Goal: Information Seeking & Learning: Learn about a topic

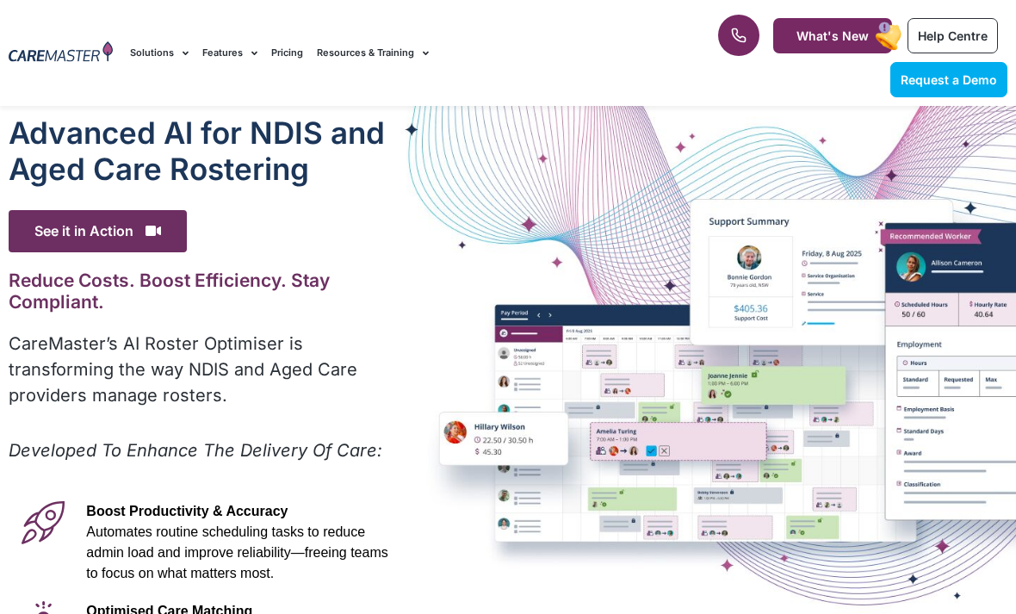
click at [92, 245] on span "See it in Action" at bounding box center [98, 231] width 178 height 42
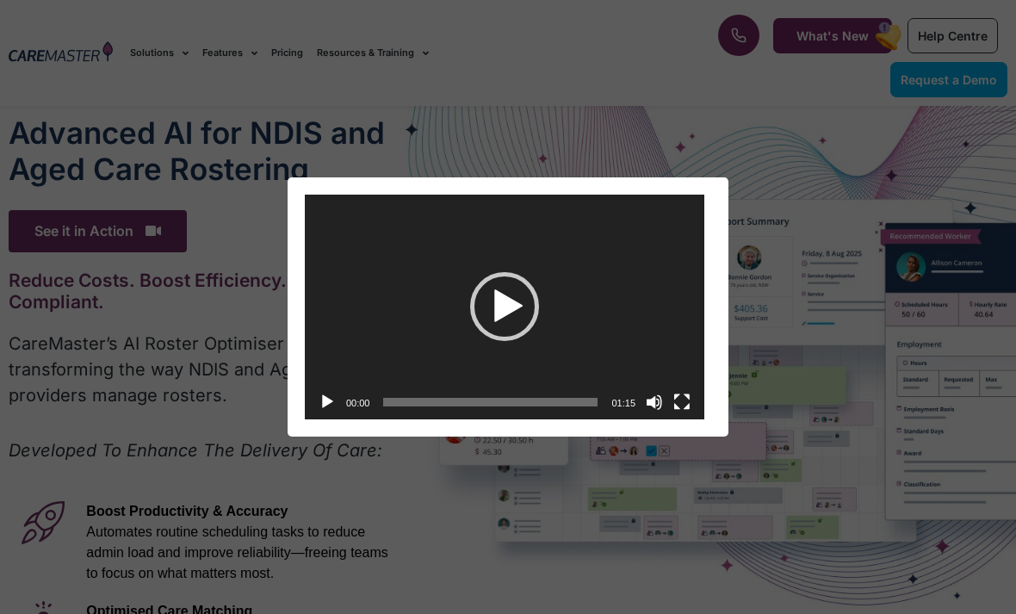
click at [479, 238] on div "Video Player" at bounding box center [504, 307] width 399 height 225
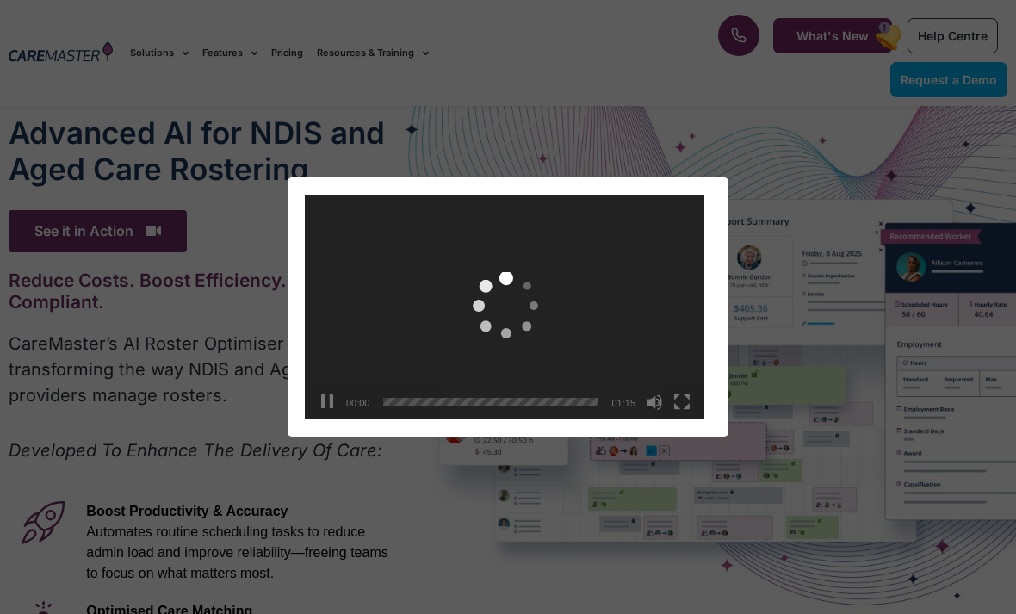
click at [479, 238] on div "Video Player" at bounding box center [504, 307] width 399 height 225
click at [445, 295] on div "Video Player" at bounding box center [504, 307] width 399 height 225
click at [444, 295] on div "Video Player" at bounding box center [504, 307] width 399 height 225
click at [468, 303] on span "Video Player" at bounding box center [505, 307] width 76 height 76
click at [430, 294] on video "[URL][DOMAIN_NAME]" at bounding box center [504, 307] width 399 height 225
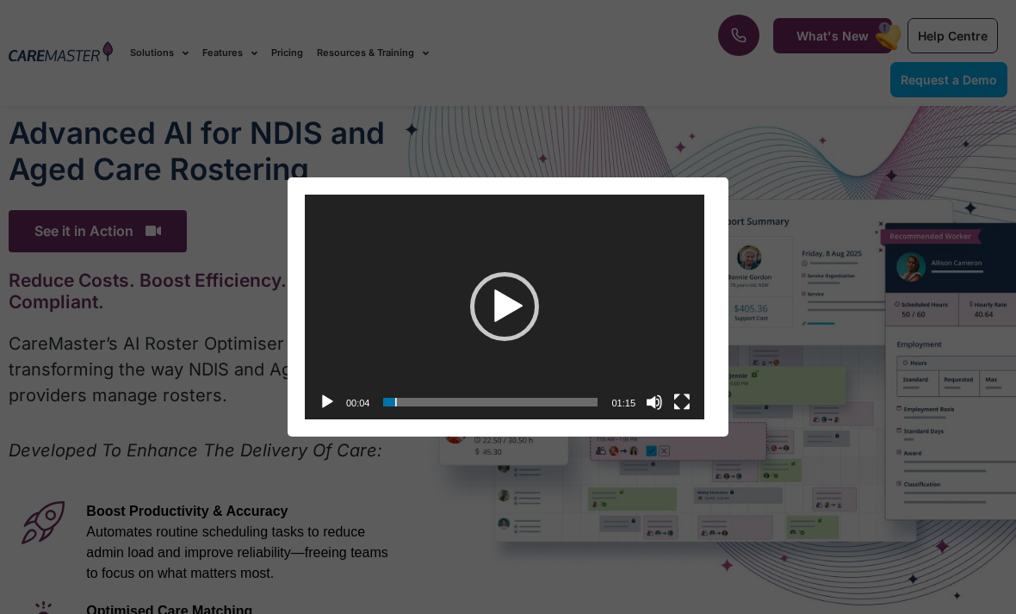
click at [378, 384] on div "Video Player" at bounding box center [504, 307] width 399 height 225
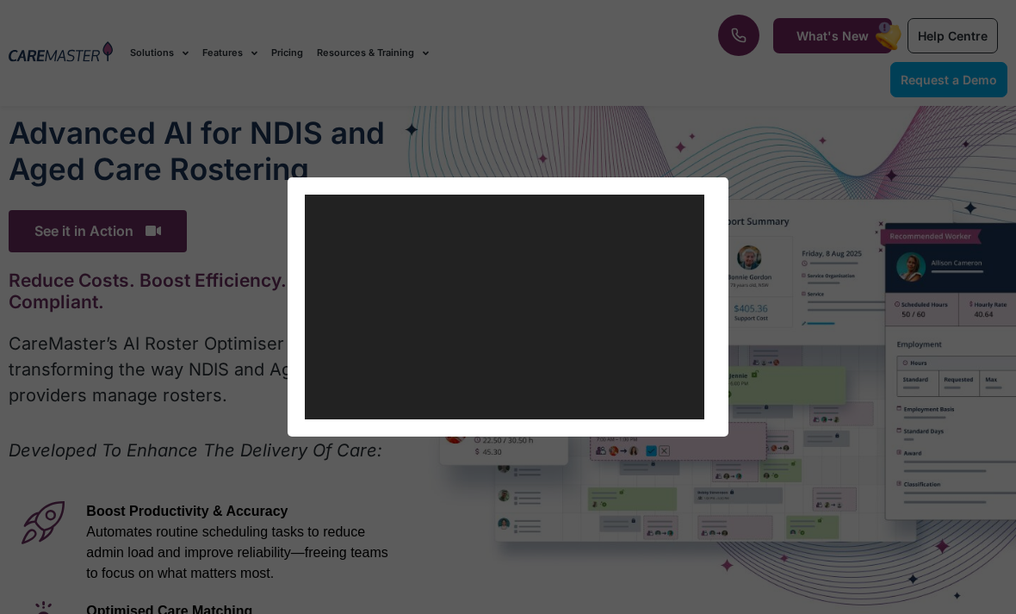
click at [269, 331] on div "Video Player [URL][DOMAIN_NAME] 00:04 00:00 01:15 Use Up/Down Arrow keys to inc…" at bounding box center [508, 306] width 1002 height 259
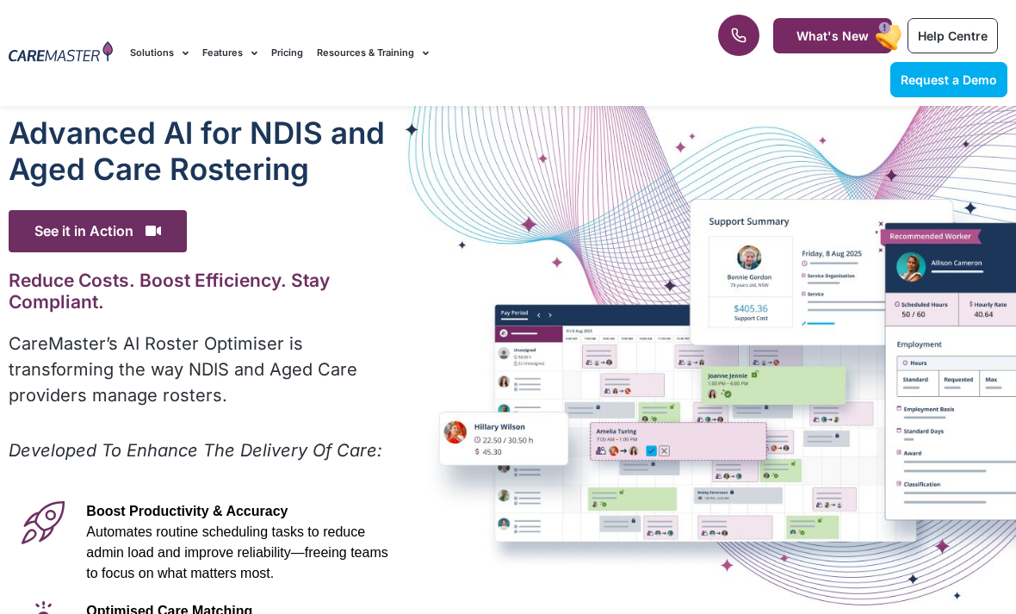
click at [329, 320] on div "Advanced Al for NDIS and Aged Care Rostering See it in Action Video Player [URL…" at bounding box center [208, 553] width 417 height 894
click at [610, 446] on div "Advanced Al for NDIS and Aged Care Rostering See it in Action Video Player [URL…" at bounding box center [508, 553] width 1016 height 894
click at [595, 368] on div "Advanced Al for NDIS and Aged Care Rostering See it in Action Video Player [URL…" at bounding box center [508, 553] width 1016 height 894
click at [560, 445] on div "Advanced Al for NDIS and Aged Care Rostering See it in Action Video Player [URL…" at bounding box center [508, 553] width 1016 height 894
click at [406, 445] on p "Developed To Enhance The Delivery Of Care:" at bounding box center [208, 450] width 399 height 26
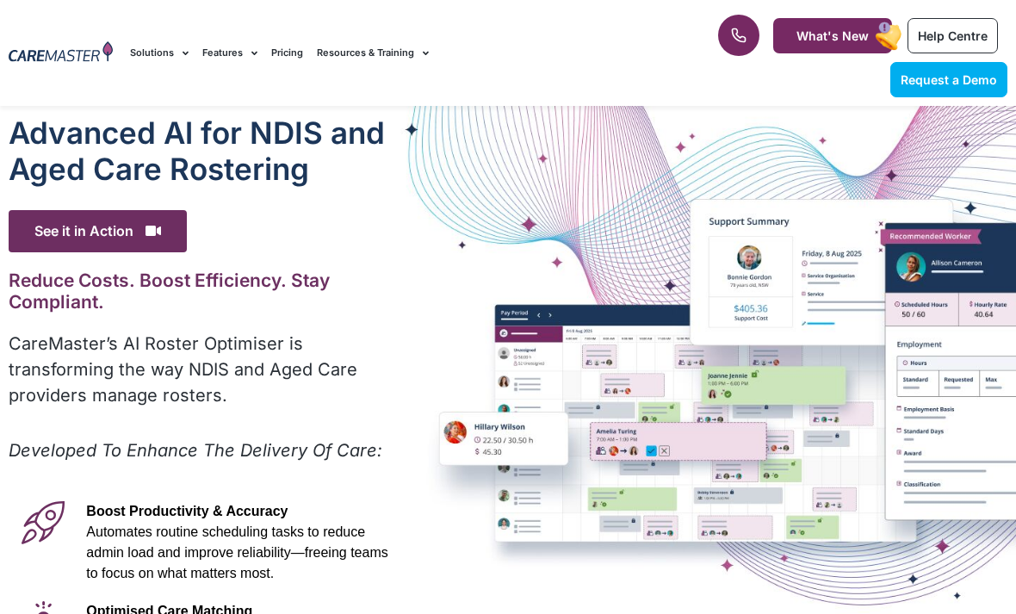
click at [383, 472] on div "Developed To Enhance The Delivery Of Care:" at bounding box center [208, 456] width 399 height 38
click at [470, 440] on div "Advanced Al for NDIS and Aged Care Rostering See it in Action Video Player [URL…" at bounding box center [508, 553] width 1016 height 894
click at [575, 333] on div "Advanced Al for NDIS and Aged Care Rostering See it in Action Video Player [URL…" at bounding box center [508, 553] width 1016 height 894
click at [578, 373] on div "Advanced Al for NDIS and Aged Care Rostering See it in Action Video Player [URL…" at bounding box center [508, 553] width 1016 height 894
